Goal: Information Seeking & Learning: Learn about a topic

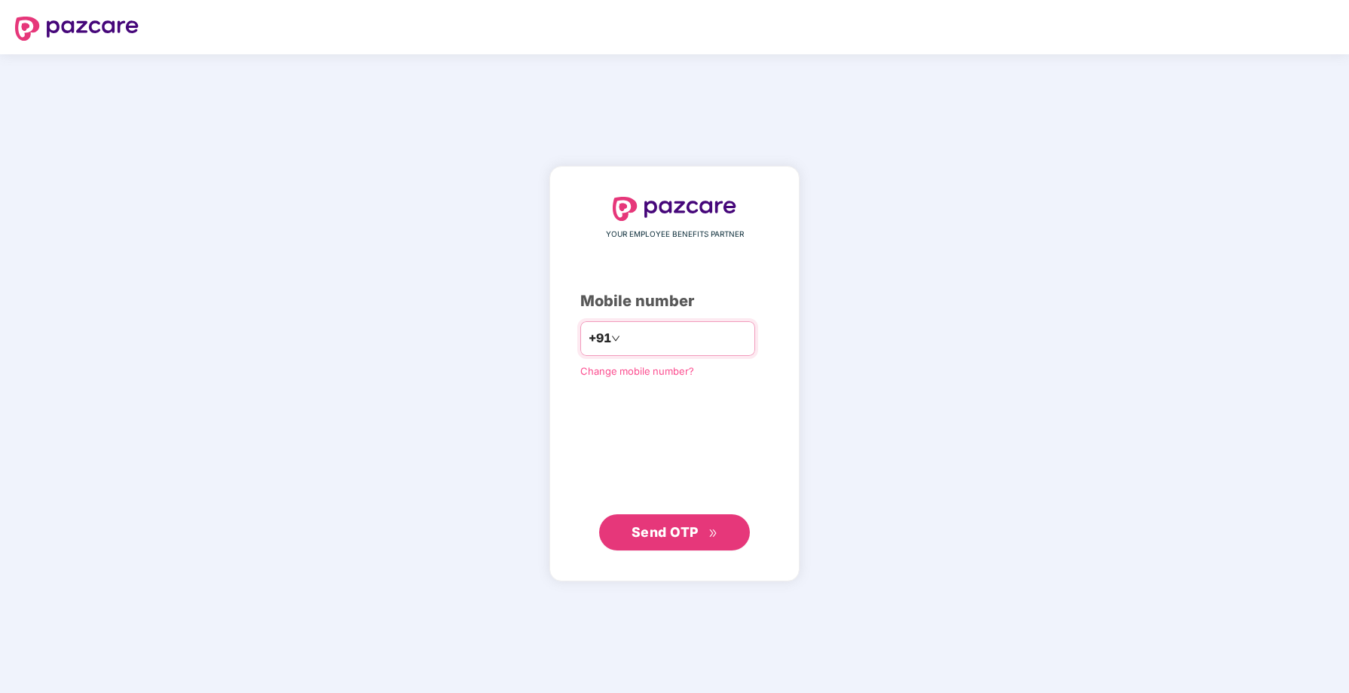
click at [650, 333] on input "number" at bounding box center [685, 338] width 124 height 24
type input "**********"
click at [681, 534] on span "Send OTP" at bounding box center [665, 532] width 67 height 16
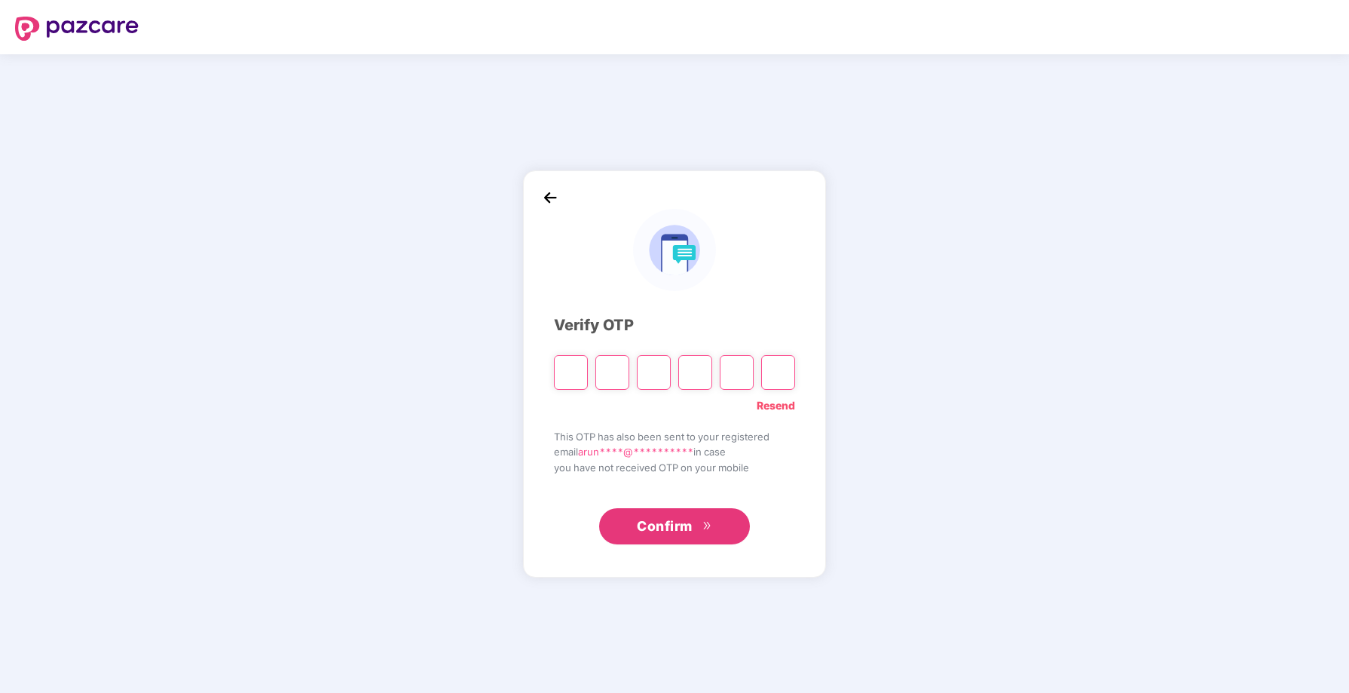
type input "*"
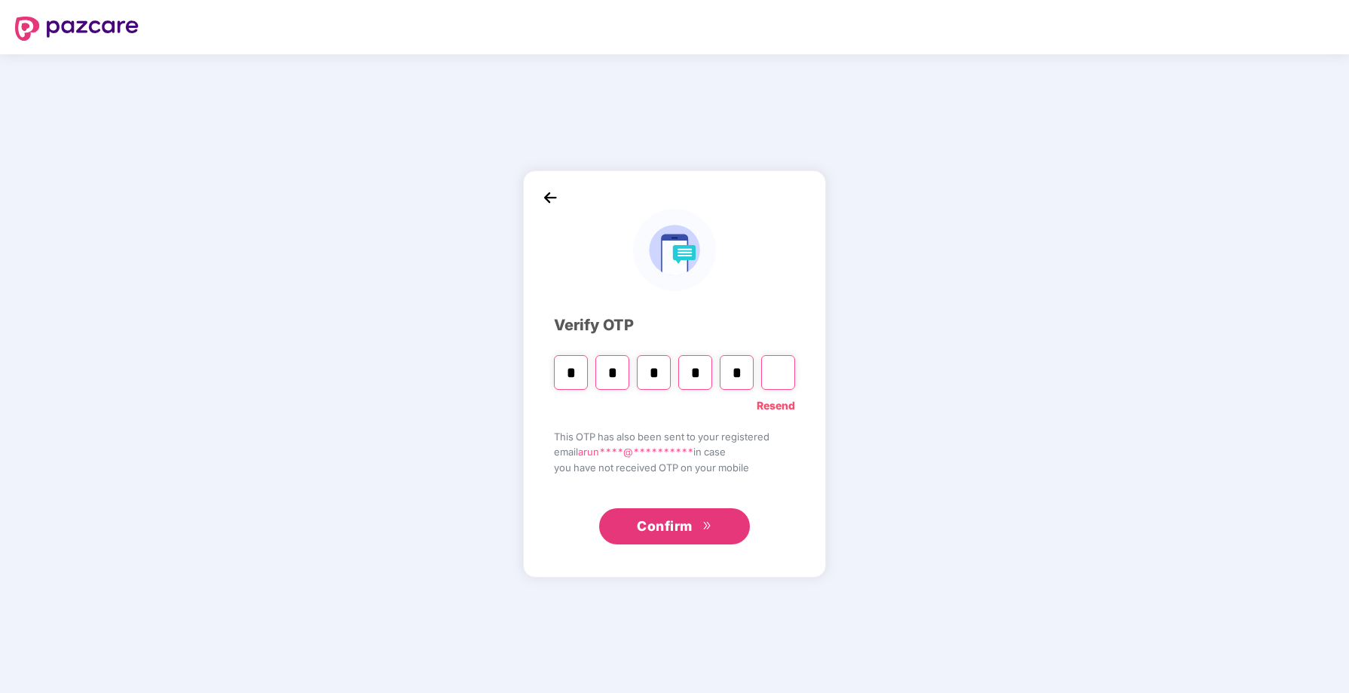
type input "*"
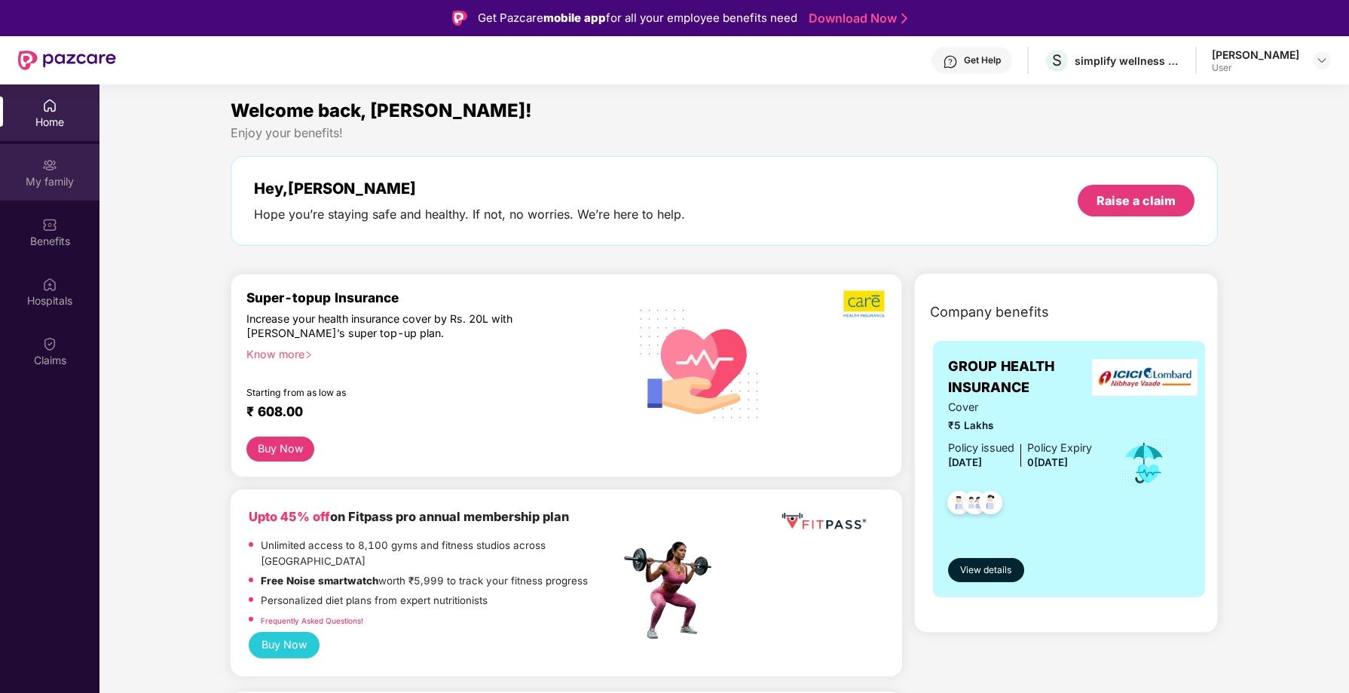
click at [51, 177] on div "My family" at bounding box center [50, 181] width 100 height 15
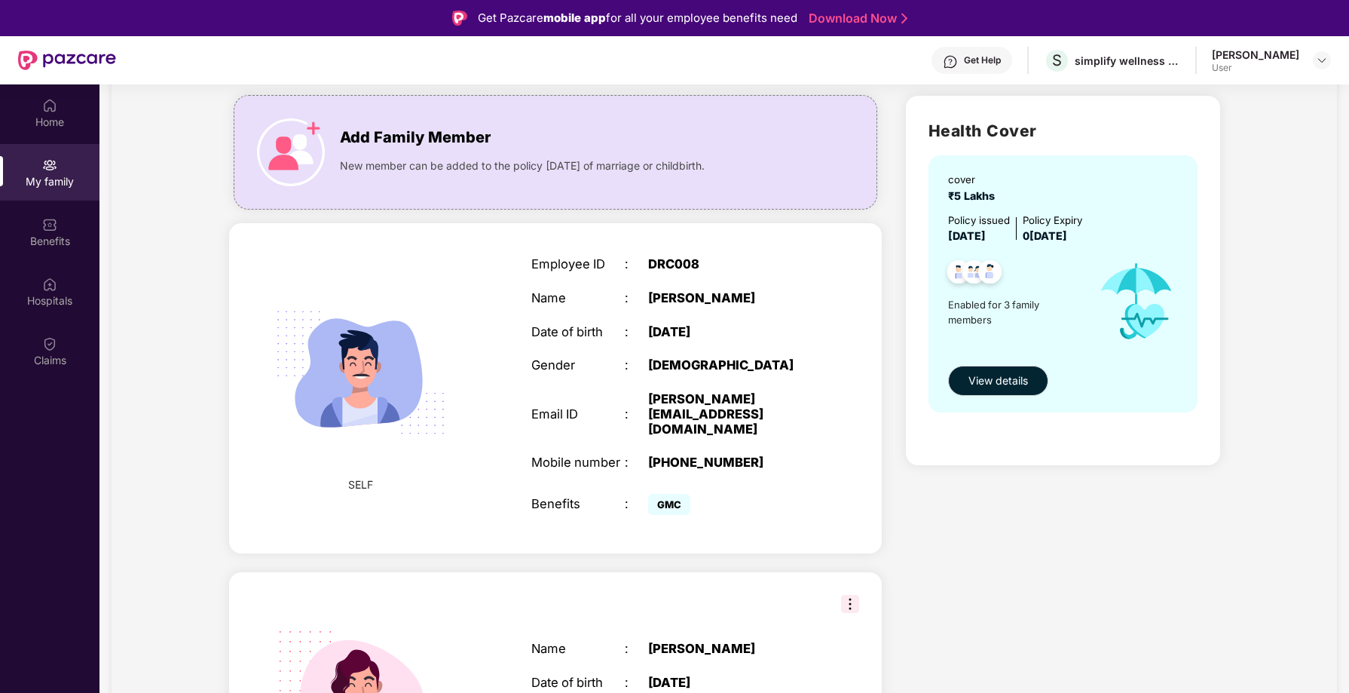
scroll to position [97, 0]
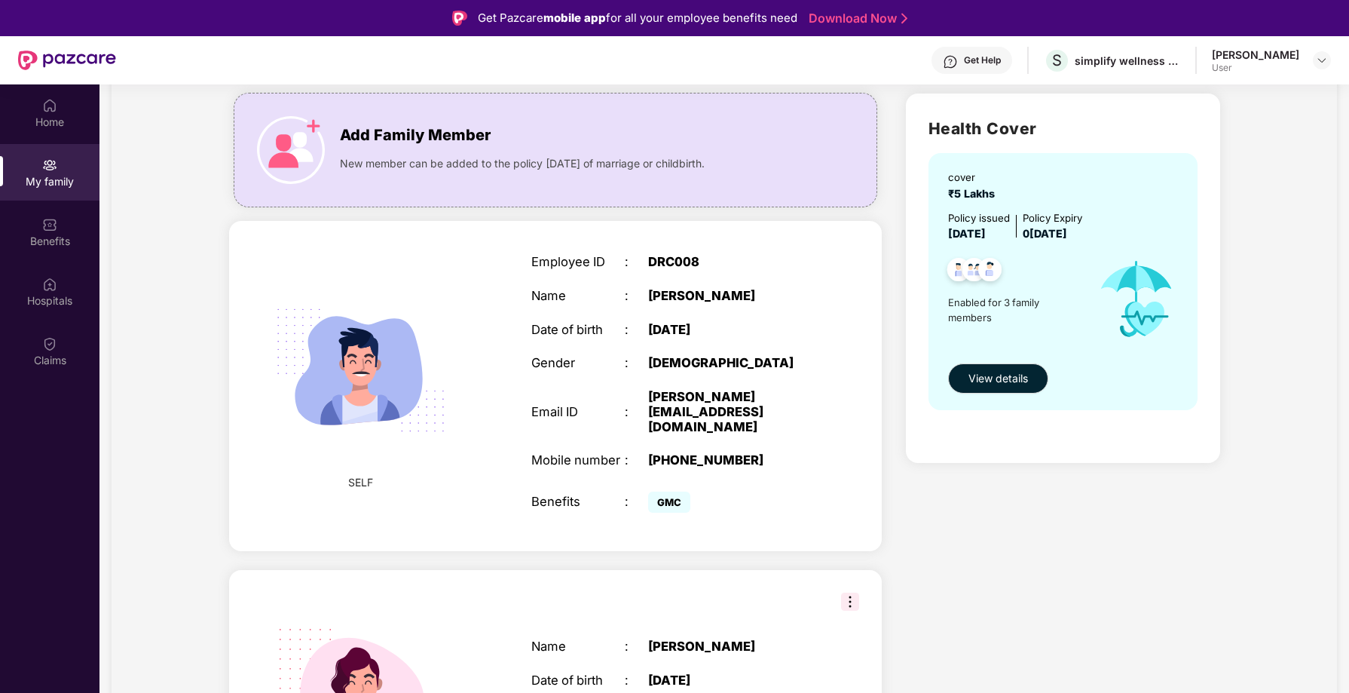
click at [847, 592] on img at bounding box center [850, 601] width 18 height 18
click at [834, 414] on div "SELF Employee ID : DRC008 Name :[PERSON_NAME] Date of birth : 3[DEMOGRAPHIC_DAT…" at bounding box center [555, 385] width 653 height 329
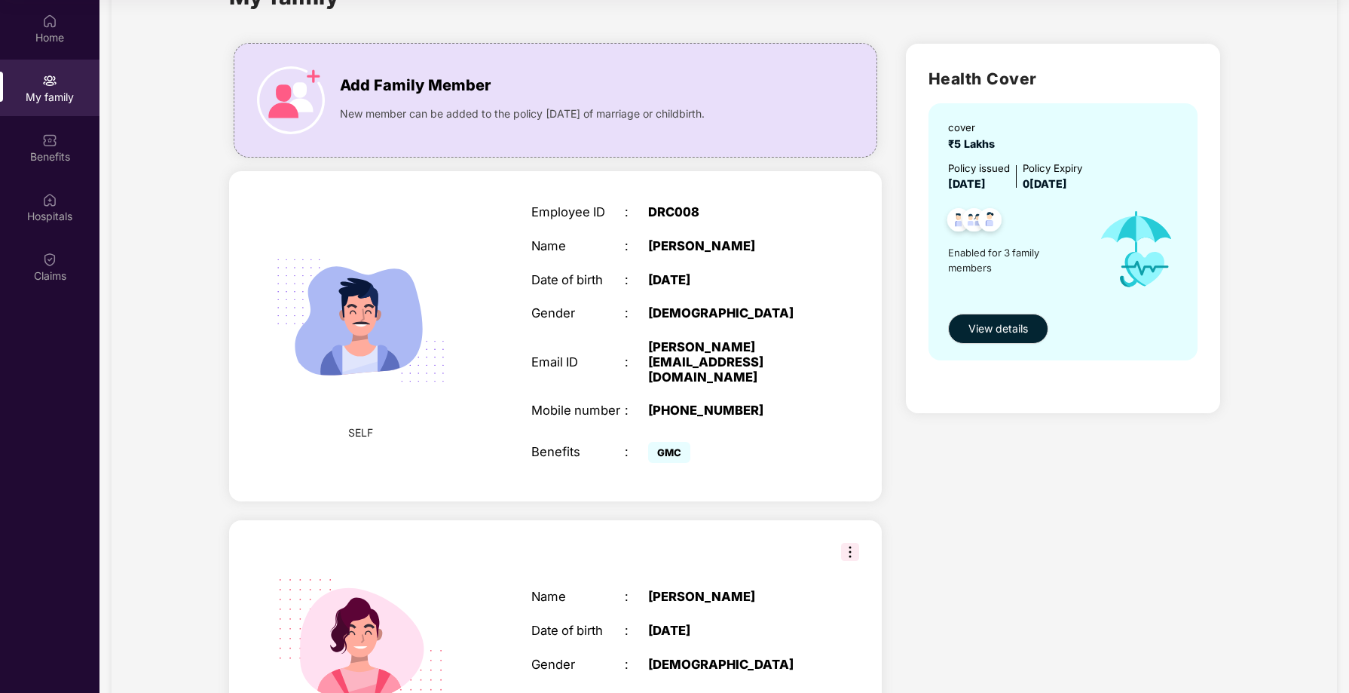
scroll to position [0, 0]
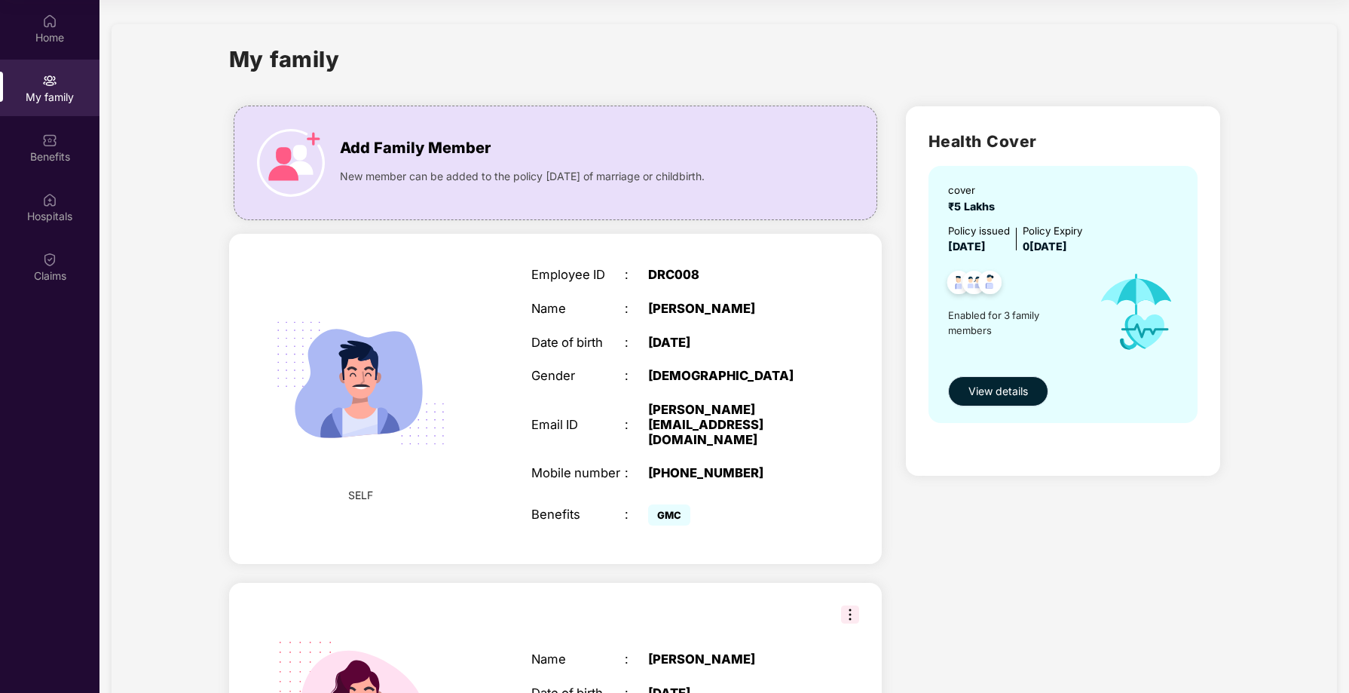
click at [995, 394] on span "View details" at bounding box center [999, 391] width 60 height 17
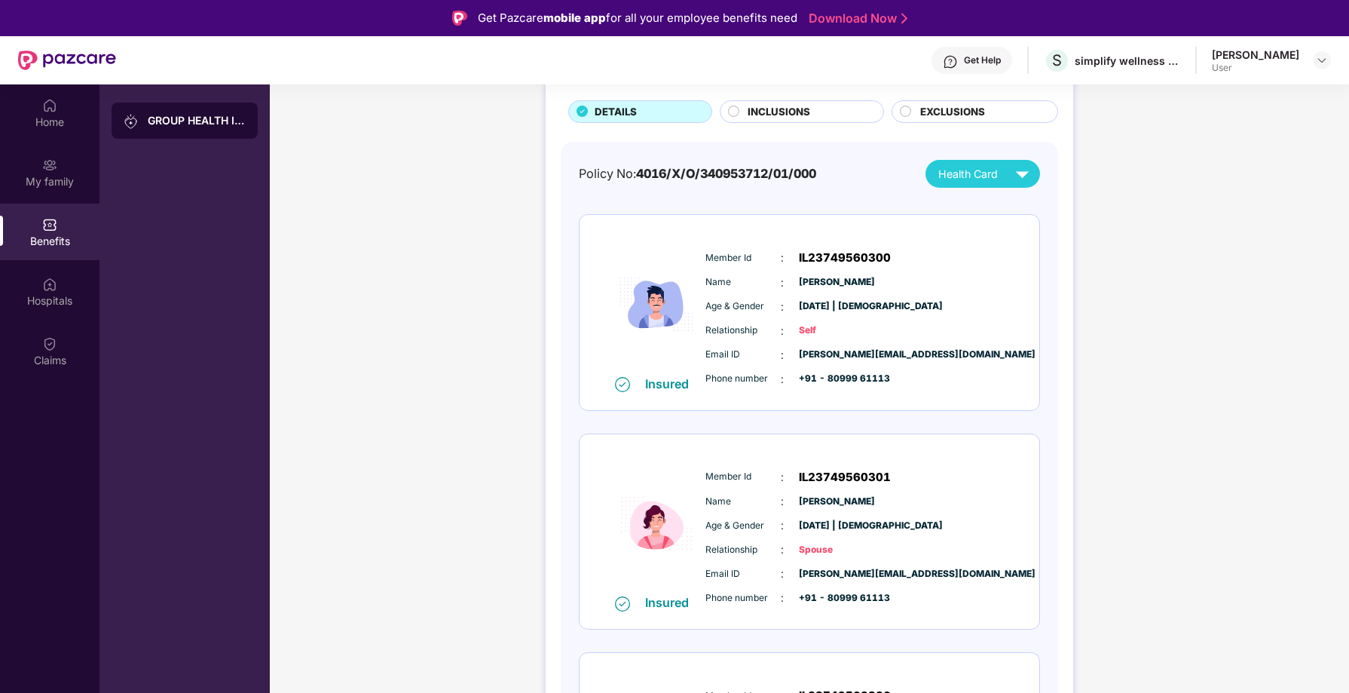
scroll to position [93, 0]
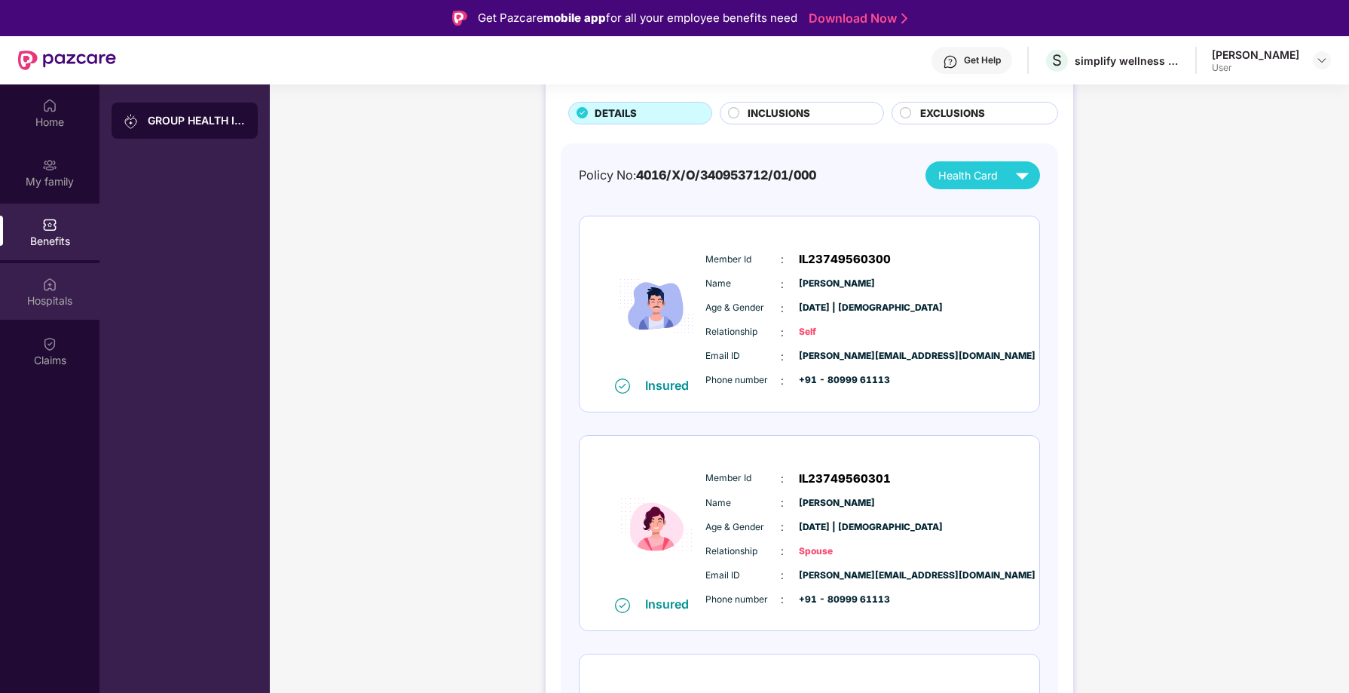
click at [48, 292] on div "Hospitals" at bounding box center [50, 291] width 100 height 57
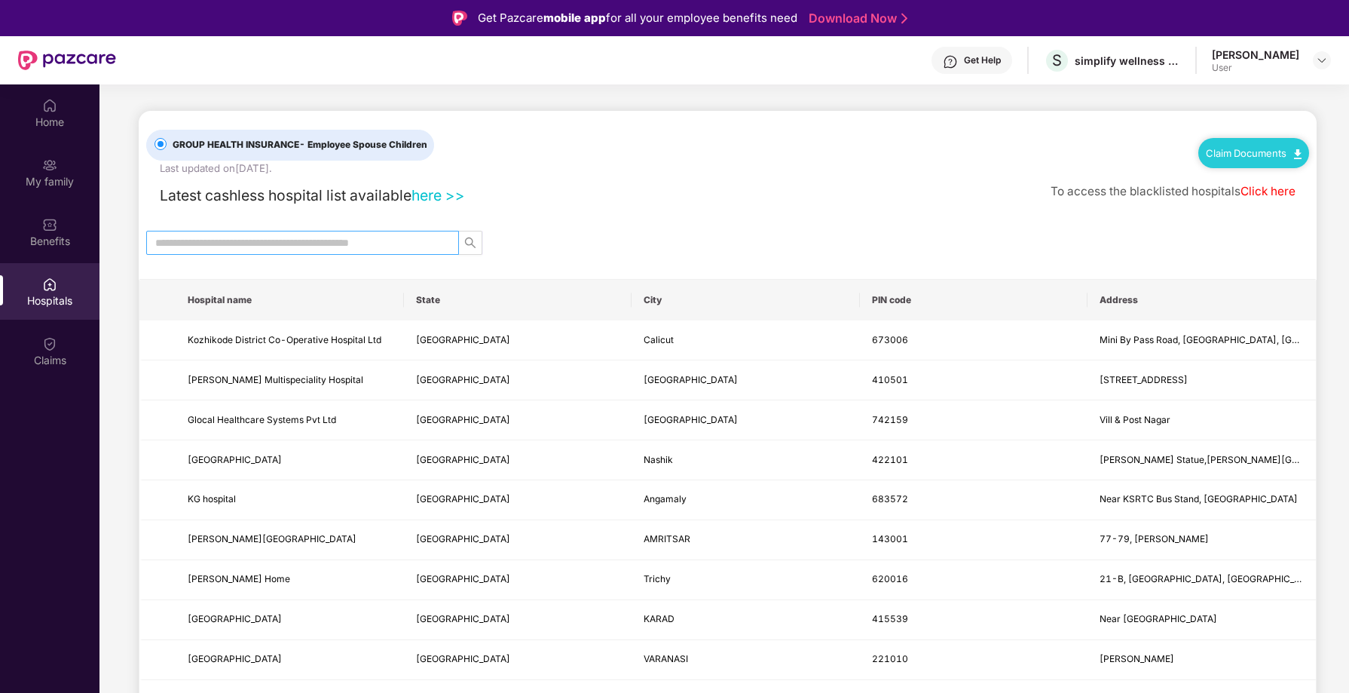
click at [240, 240] on input "text" at bounding box center [296, 242] width 283 height 17
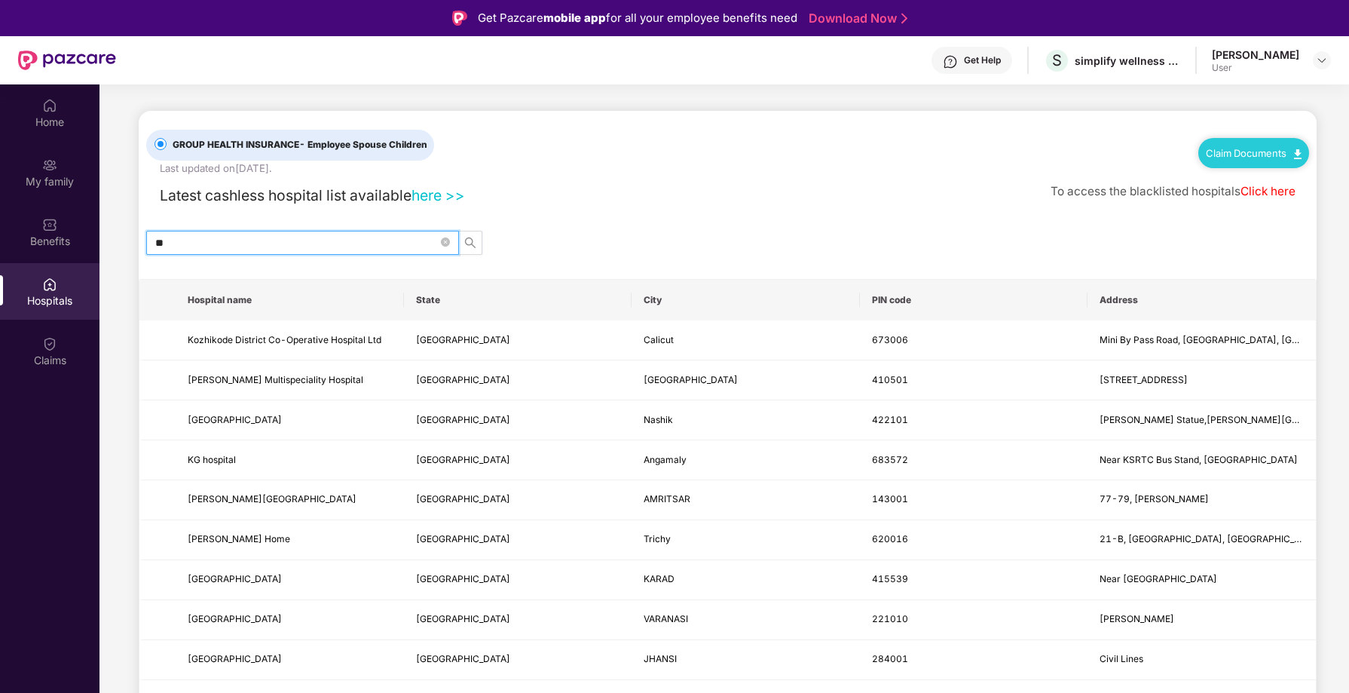
type input "*"
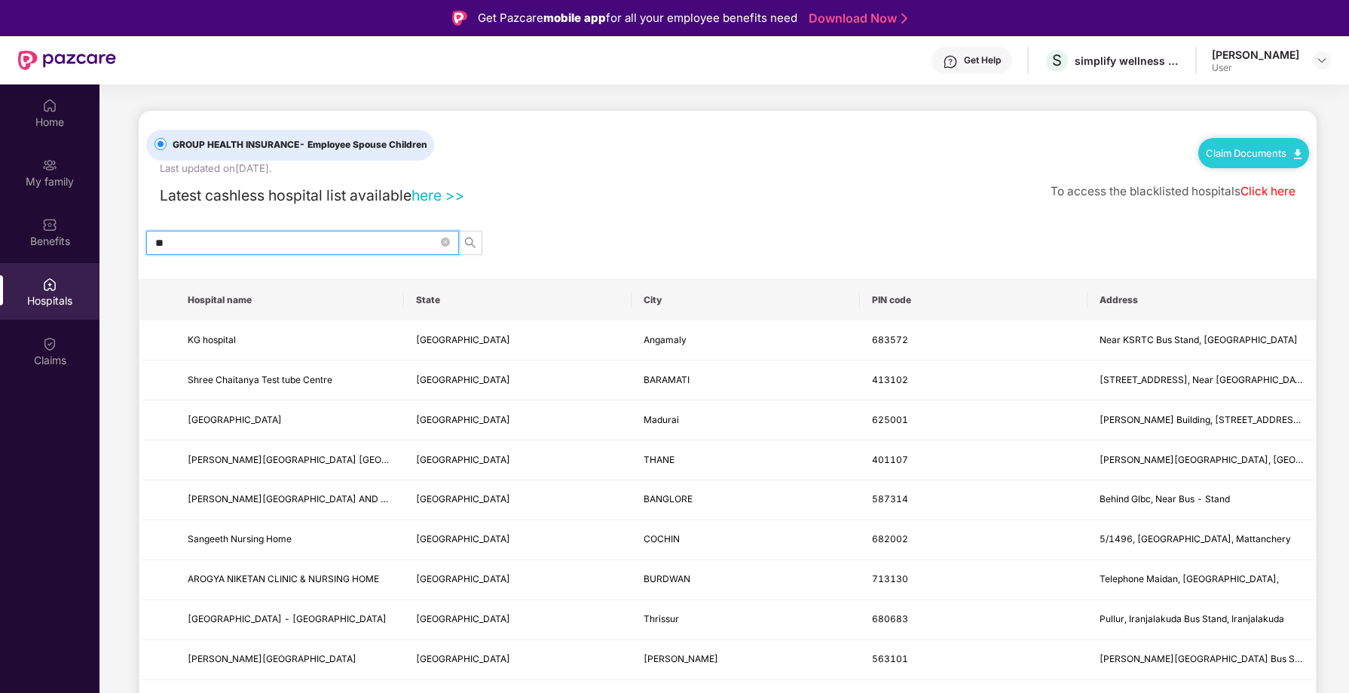
type input "*"
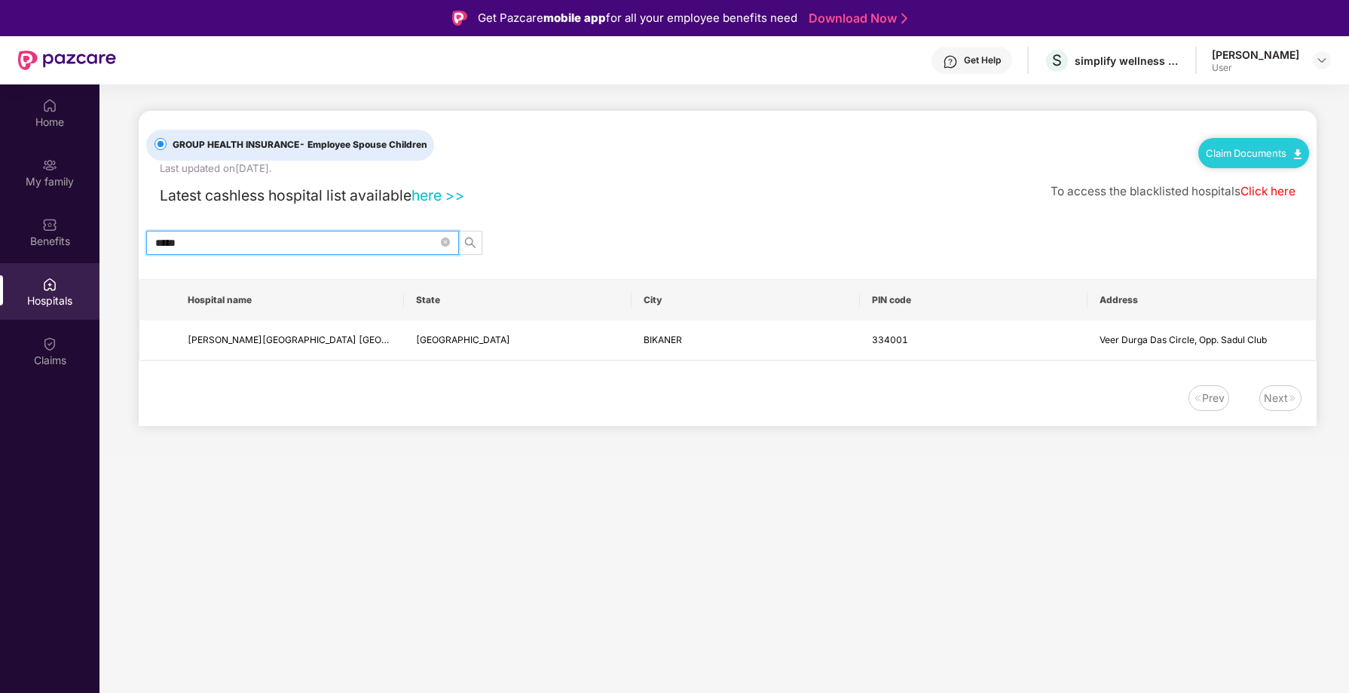
type input "****"
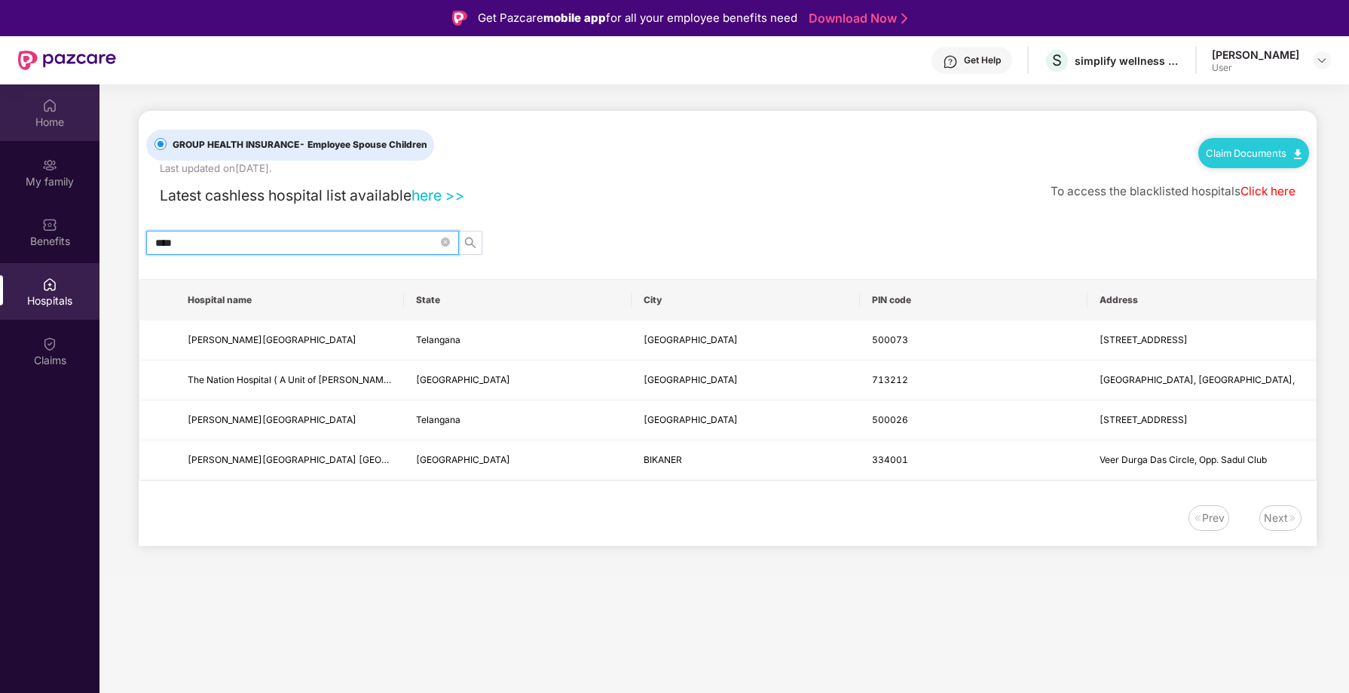
click at [43, 125] on div "Home" at bounding box center [50, 122] width 100 height 15
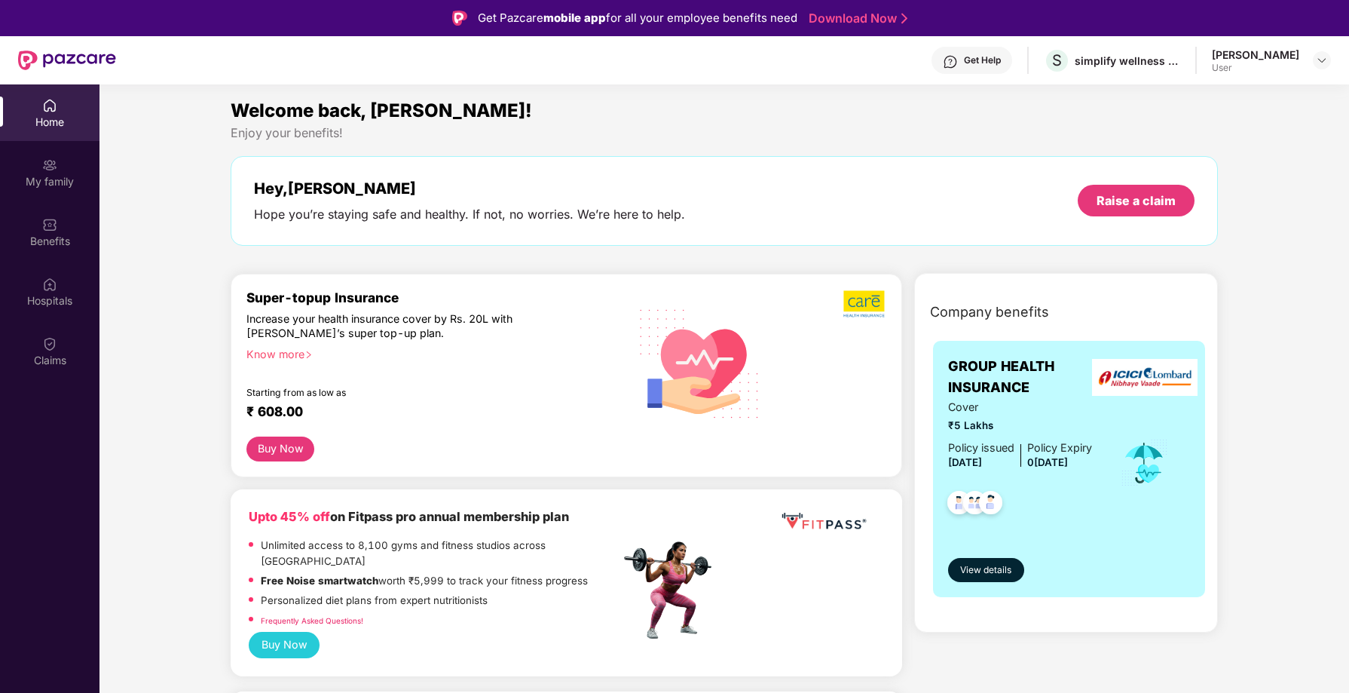
click at [1010, 316] on span "Company benefits" at bounding box center [989, 312] width 119 height 21
click at [980, 571] on span "View details" at bounding box center [985, 570] width 51 height 14
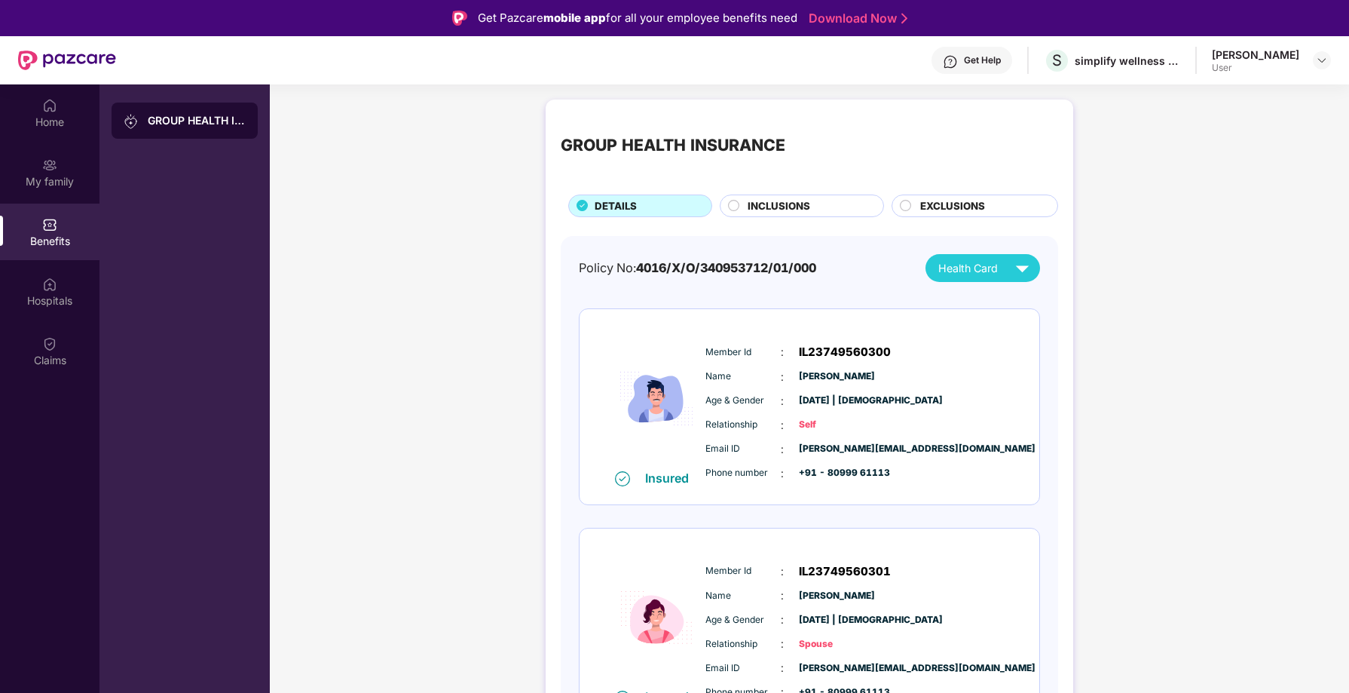
click at [819, 213] on div "INCLUSIONS" at bounding box center [808, 207] width 136 height 18
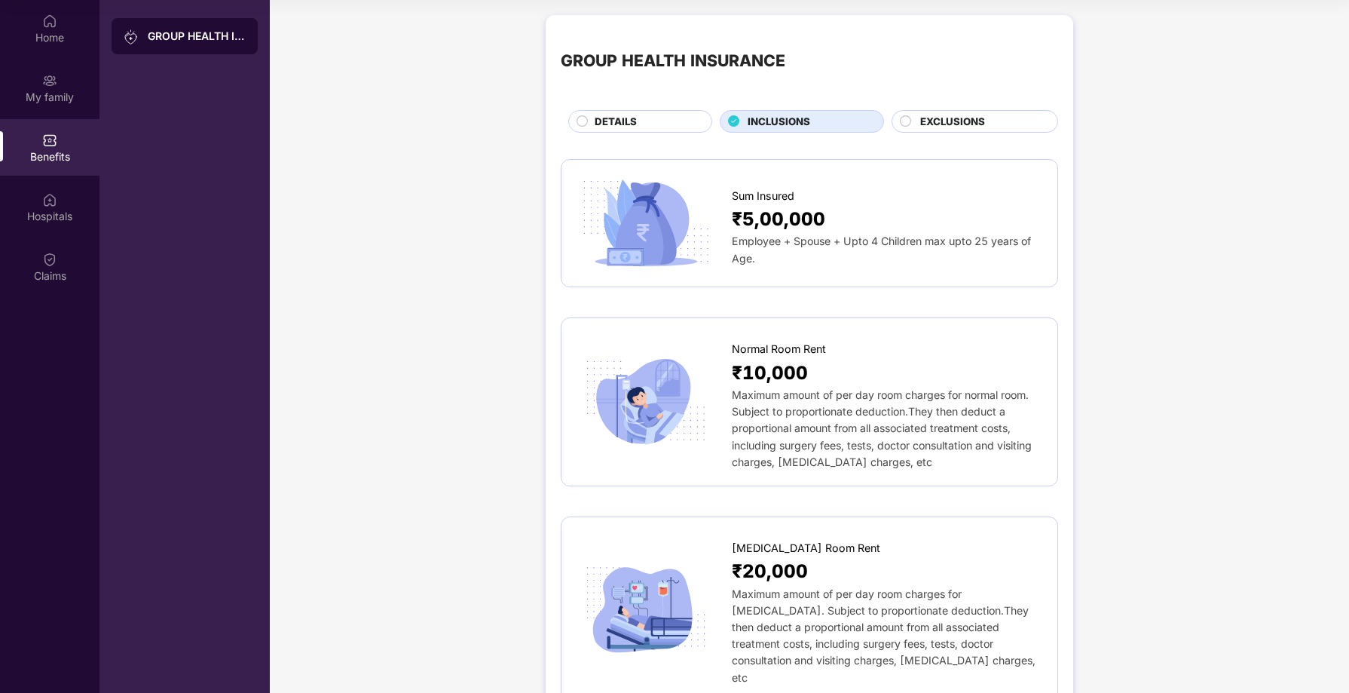
click at [907, 125] on circle at bounding box center [906, 121] width 11 height 11
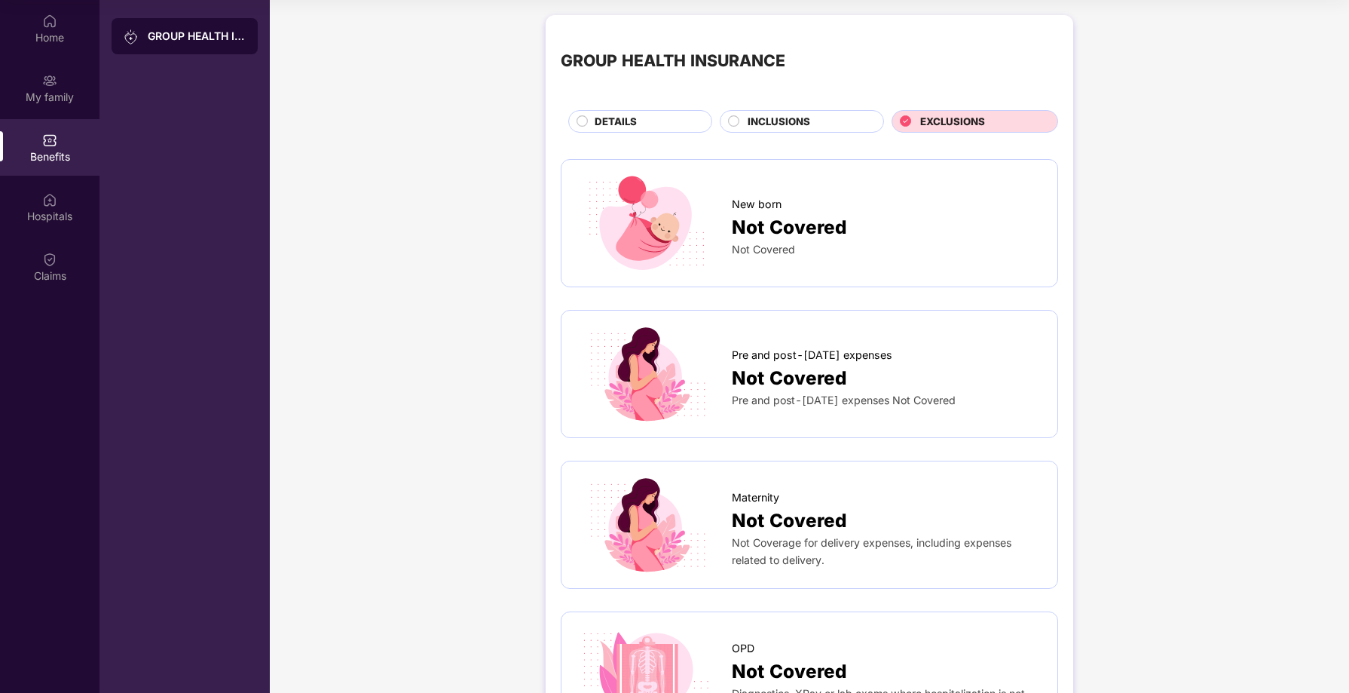
click at [917, 118] on div "EXCLUSIONS" at bounding box center [981, 123] width 137 height 18
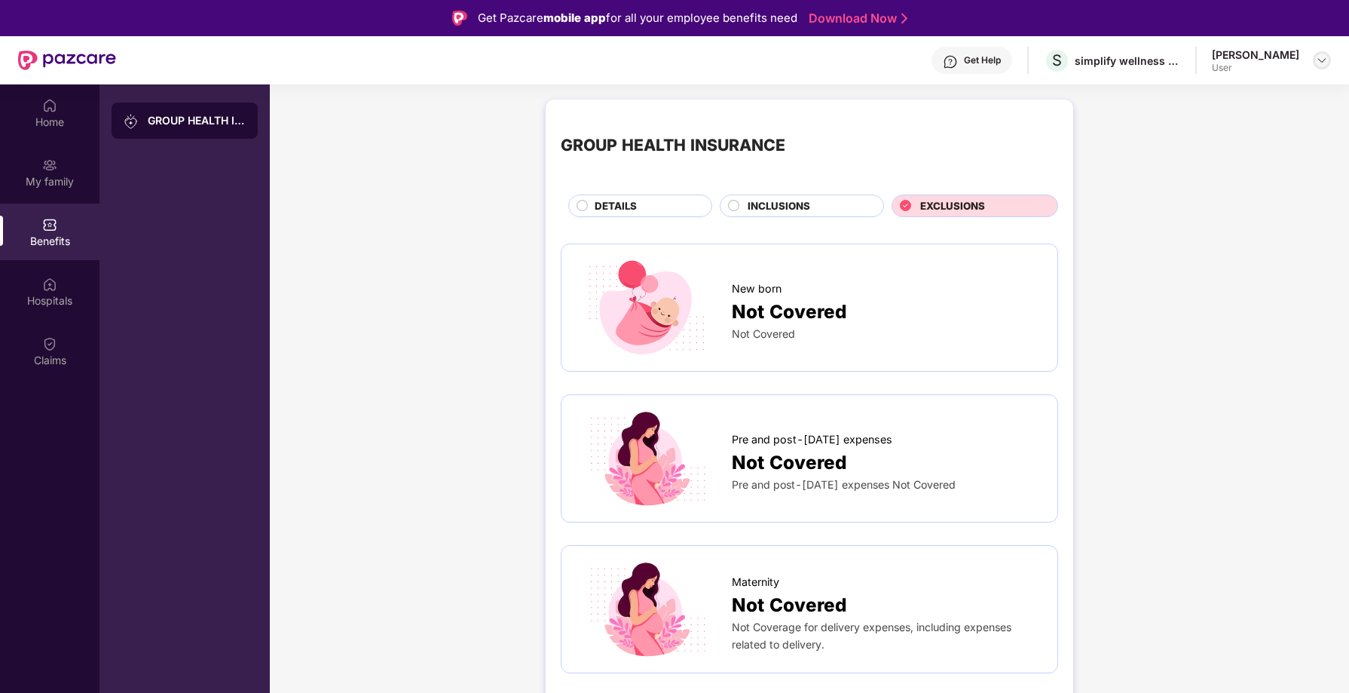
click at [1321, 59] on img at bounding box center [1322, 60] width 12 height 12
click at [1187, 97] on div "Logout" at bounding box center [1251, 95] width 196 height 29
